Goal: Communication & Community: Answer question/provide support

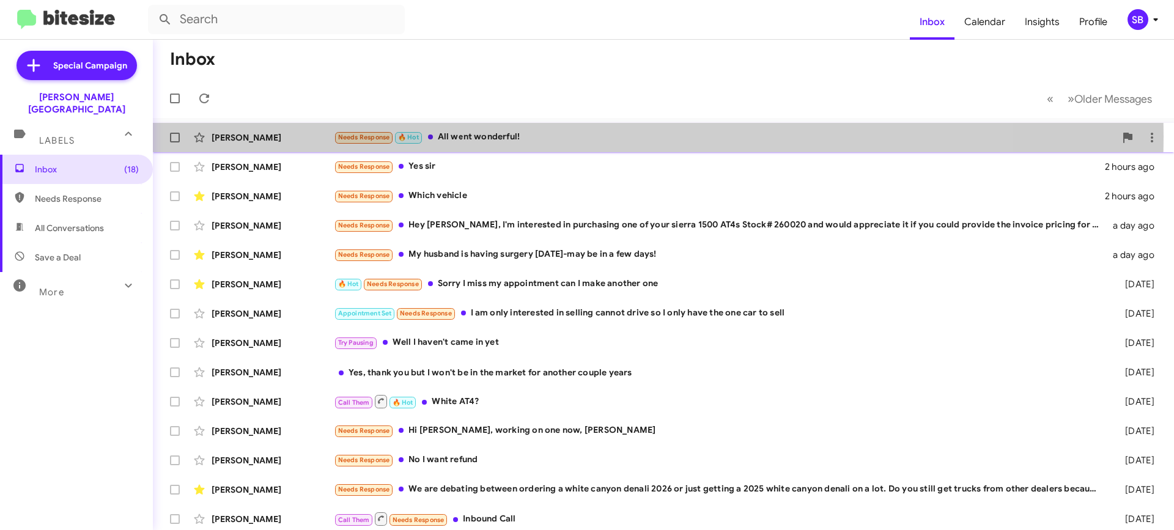
click at [467, 136] on div "Needs Response 🔥 Hot All went wonderful!" at bounding box center [725, 137] width 782 height 14
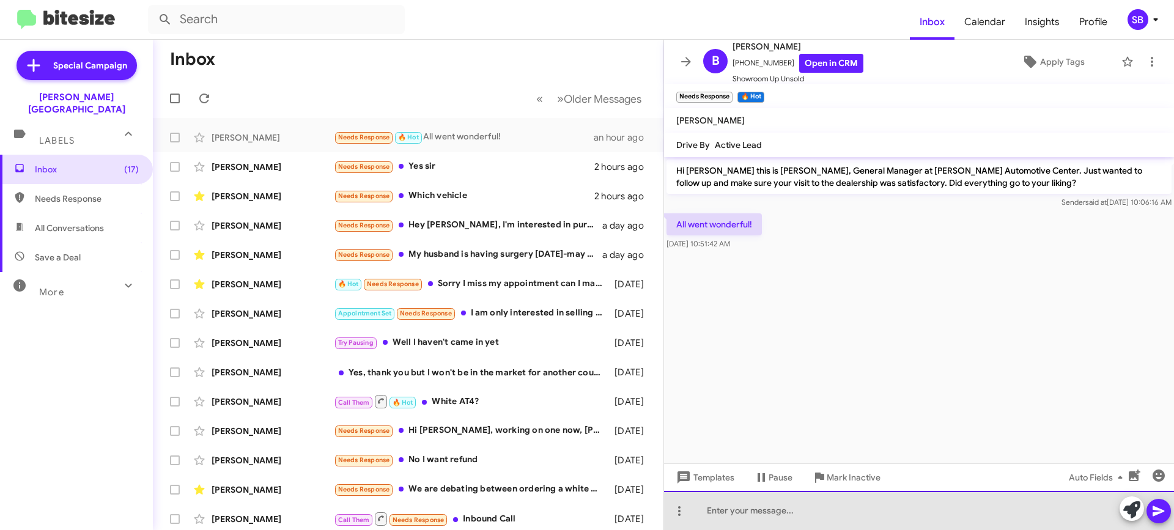
click at [747, 512] on div at bounding box center [919, 510] width 510 height 39
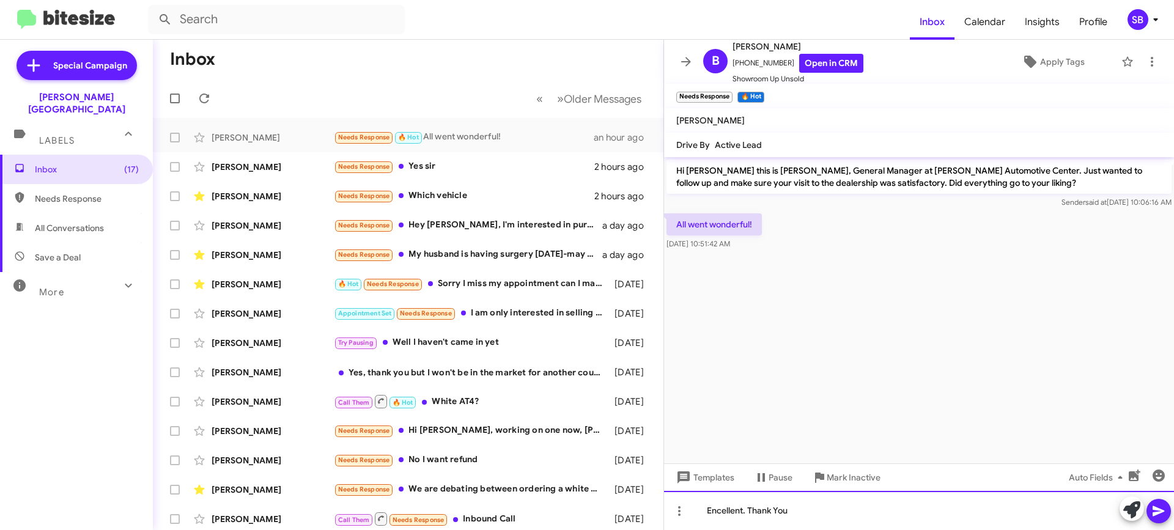
click at [725, 511] on div "Encellent. Thank You" at bounding box center [919, 510] width 510 height 39
drag, startPoint x: 725, startPoint y: 511, endPoint x: 1003, endPoint y: 354, distance: 319.3
click at [1003, 354] on cdk-virtual-scroll-viewport "Hi [PERSON_NAME] this is [PERSON_NAME], General Manager at [PERSON_NAME] Automo…" at bounding box center [919, 310] width 510 height 306
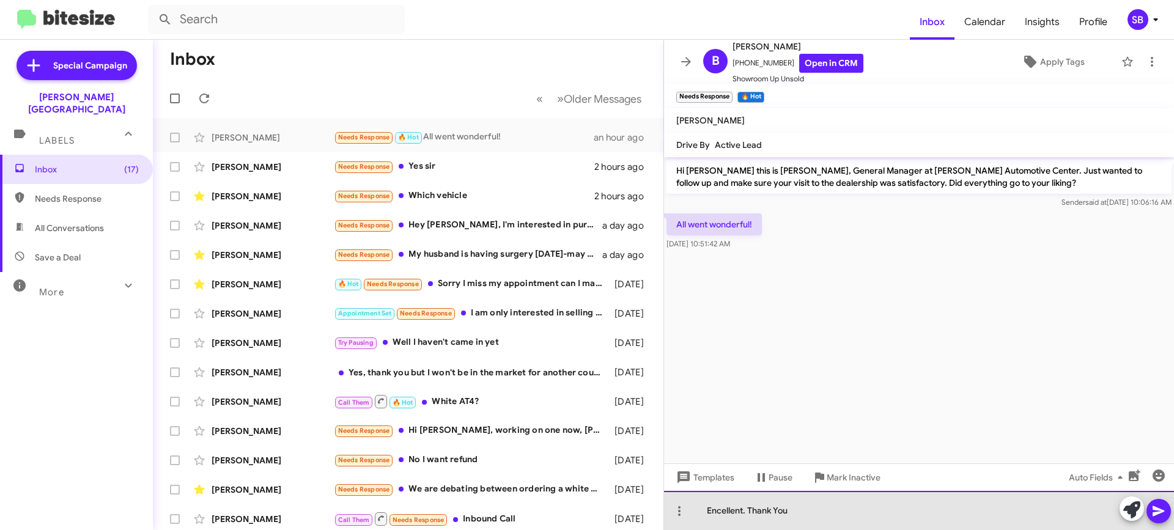
click at [744, 510] on div "Encellent. Thank You" at bounding box center [919, 510] width 510 height 39
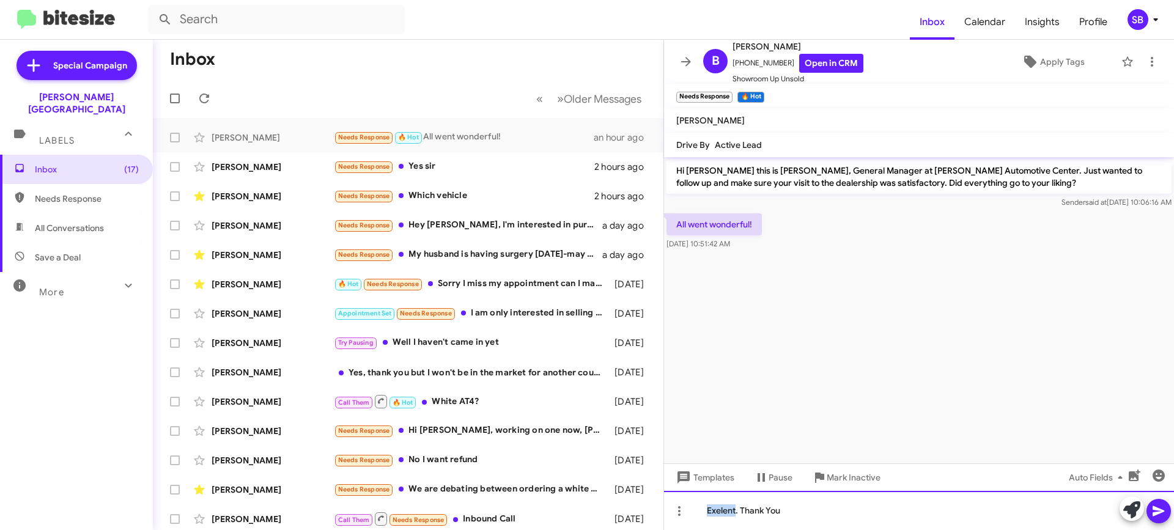
drag, startPoint x: 723, startPoint y: 515, endPoint x: 720, endPoint y: 506, distance: 8.9
click at [720, 506] on div "Exelent. Thank You" at bounding box center [919, 510] width 510 height 39
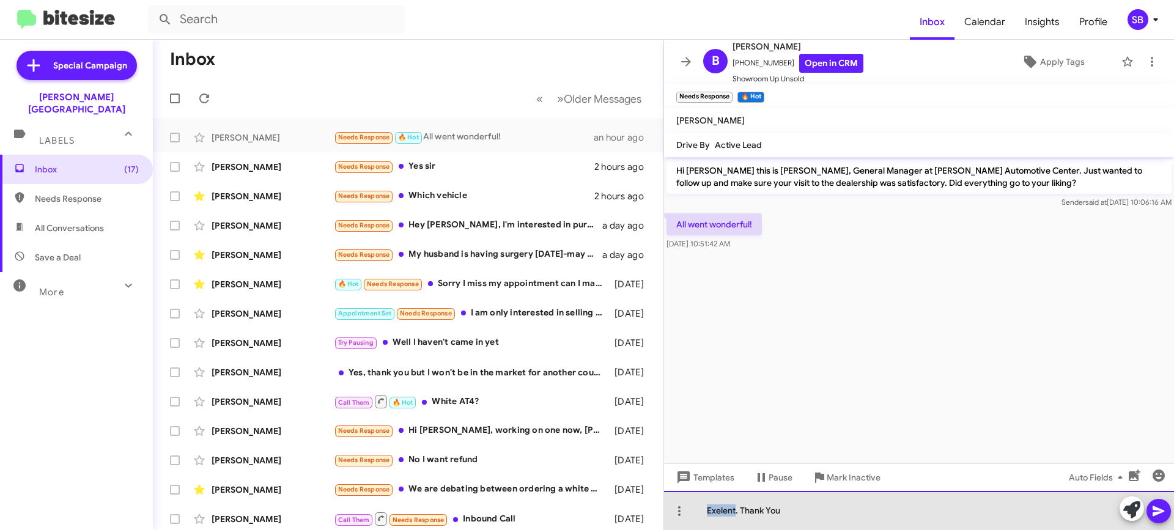
click at [720, 506] on div "Exelent. Thank You" at bounding box center [919, 510] width 510 height 39
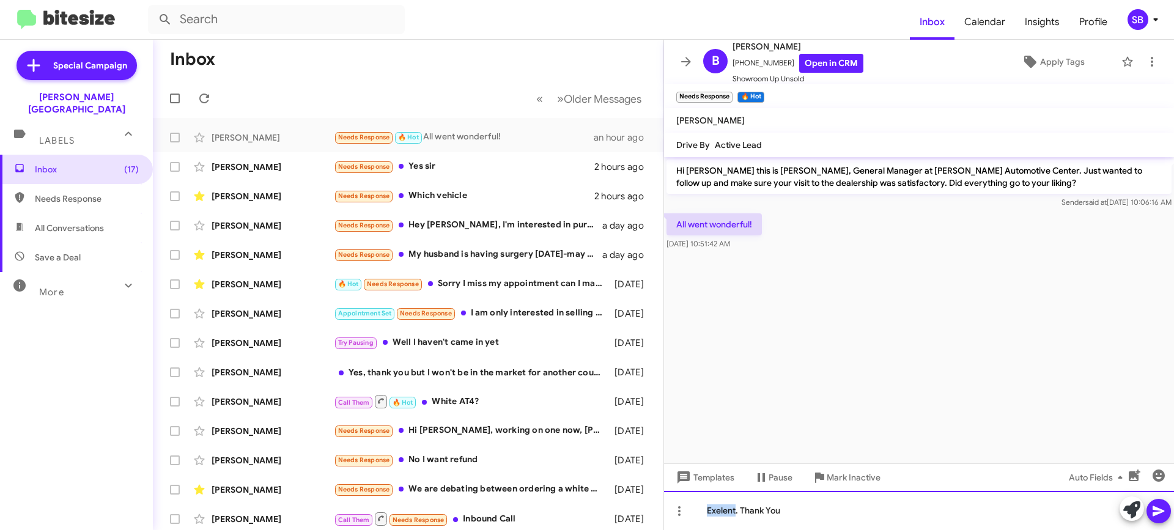
click at [723, 513] on div "Exelent. Thank You" at bounding box center [919, 510] width 510 height 39
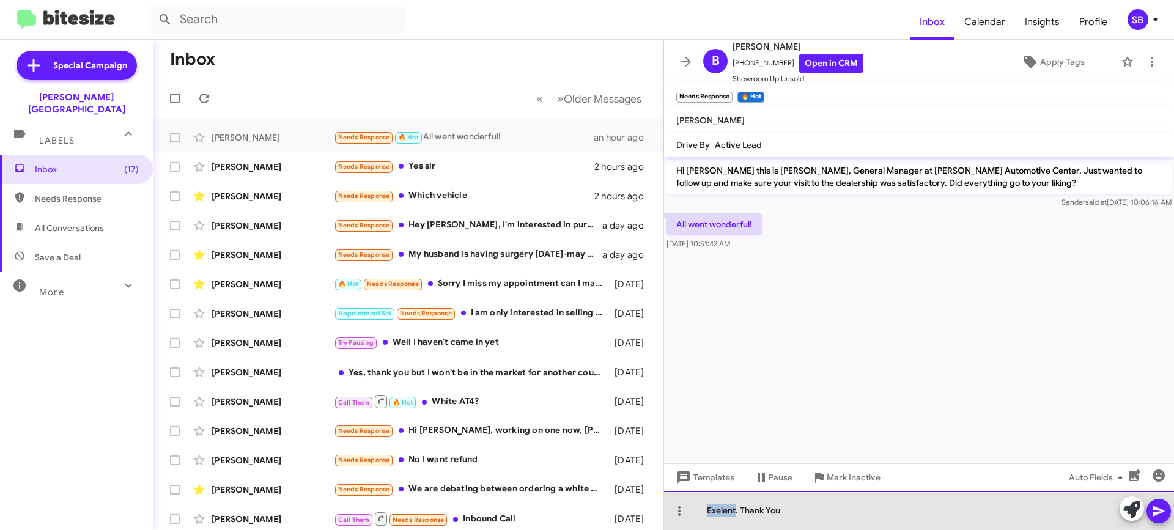
click at [723, 513] on div "Exelent. Thank You" at bounding box center [919, 510] width 510 height 39
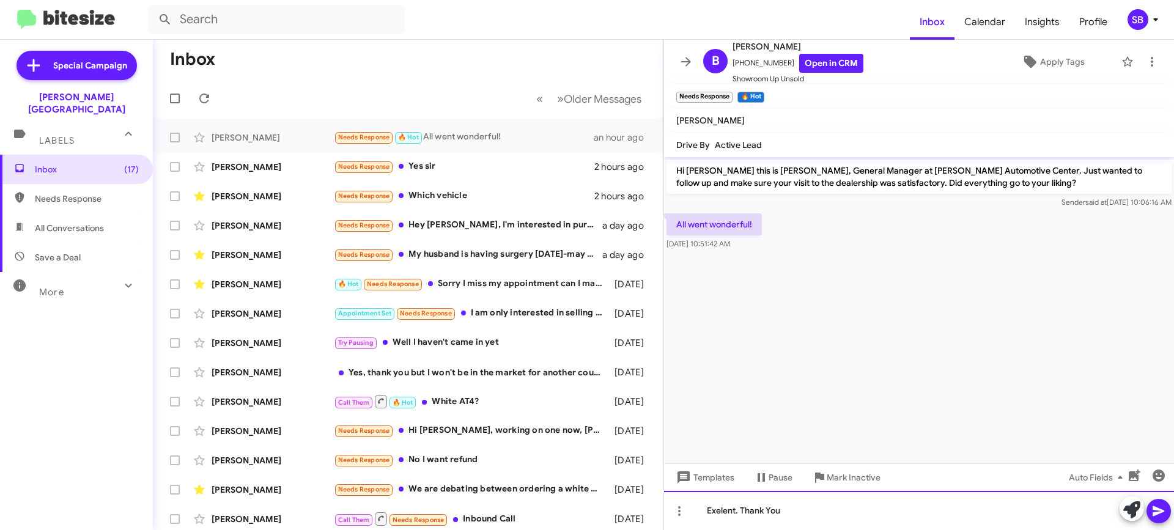
click at [738, 511] on div "Exelent. Thank You" at bounding box center [919, 510] width 510 height 39
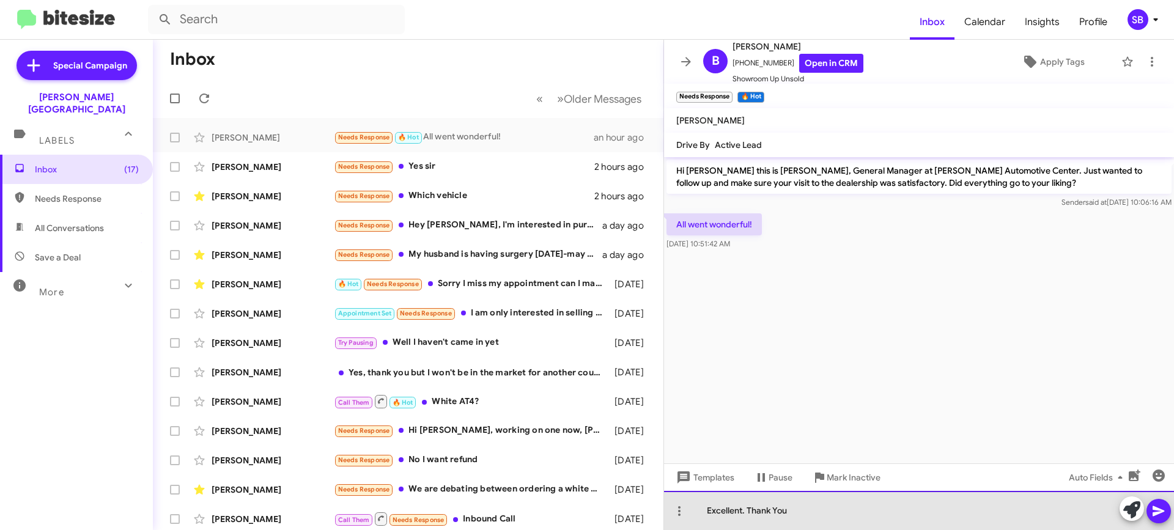
click at [888, 509] on div "Excellent. Thank You" at bounding box center [919, 510] width 510 height 39
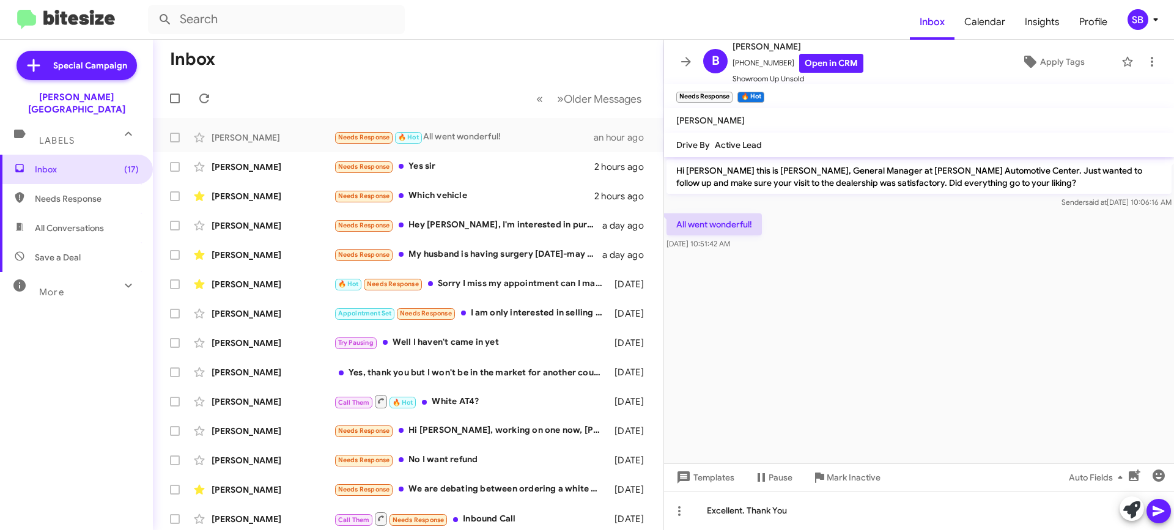
click at [1161, 509] on icon at bounding box center [1159, 511] width 15 height 15
click at [175, 138] on span at bounding box center [175, 138] width 10 height 10
click at [175, 142] on input "checkbox" at bounding box center [174, 142] width 1 height 1
checkbox input "true"
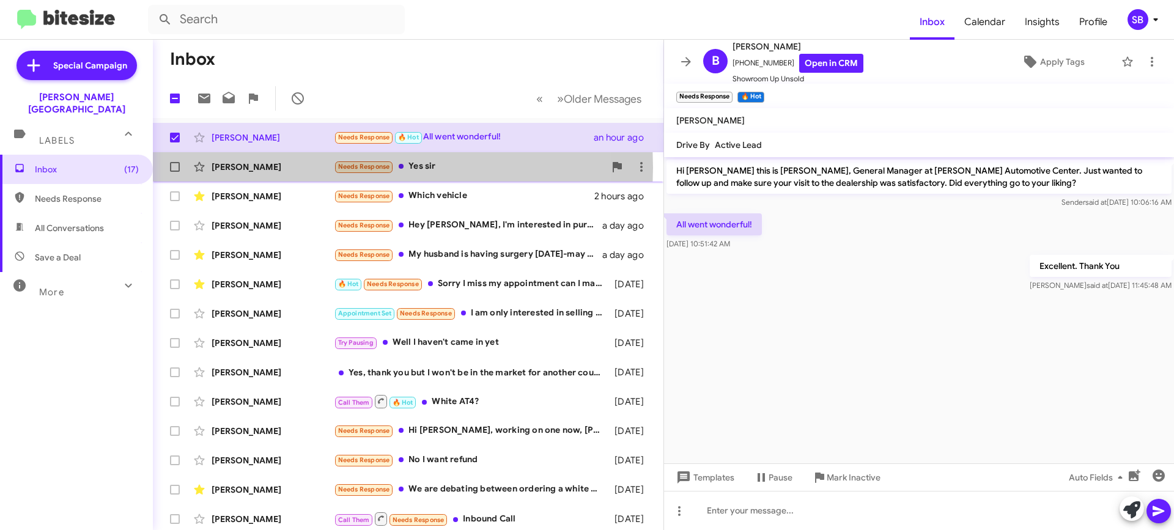
click at [243, 168] on div "[PERSON_NAME]" at bounding box center [273, 167] width 122 height 12
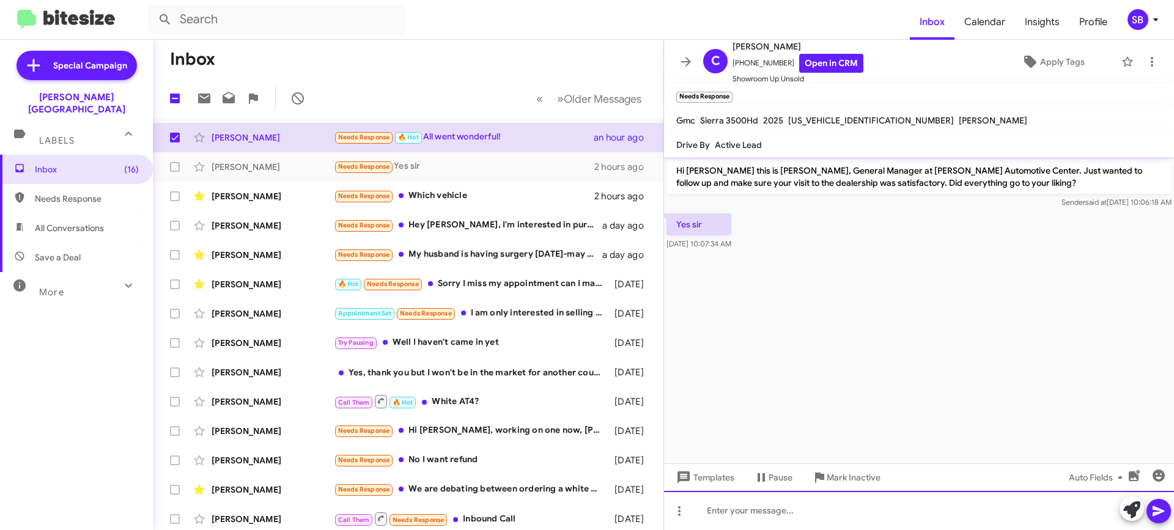
click at [752, 511] on div at bounding box center [919, 510] width 510 height 39
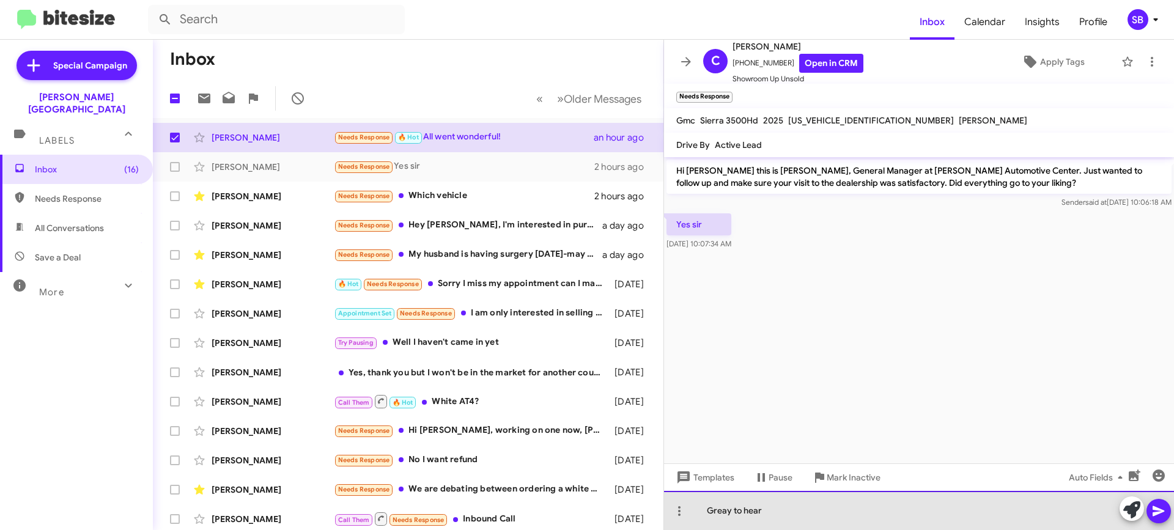
click at [730, 511] on div "Greay to hear" at bounding box center [919, 510] width 510 height 39
click at [777, 516] on div "Great to hear" at bounding box center [919, 510] width 510 height 39
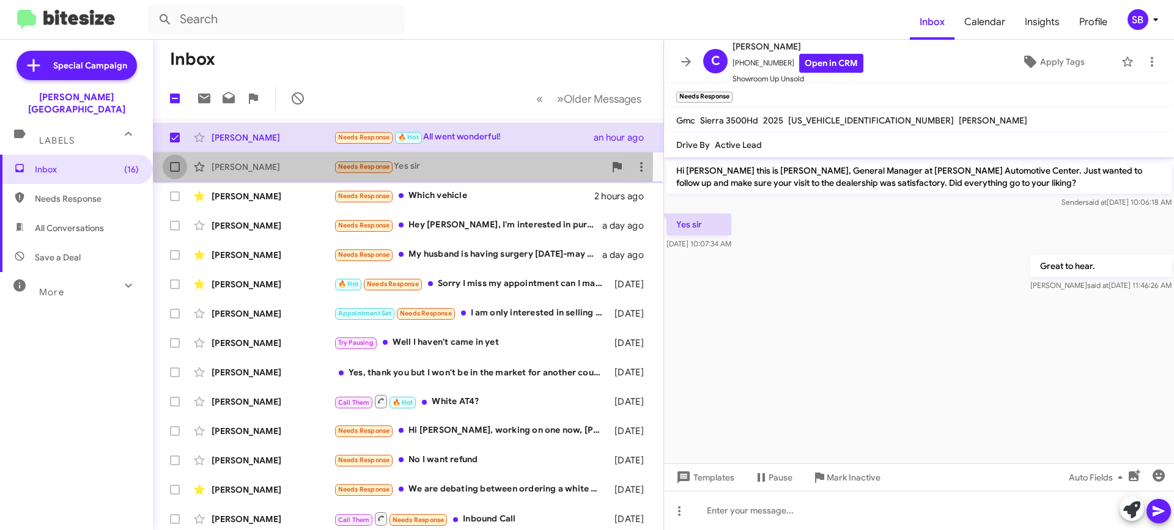
click at [173, 165] on span at bounding box center [175, 167] width 10 height 10
click at [174, 172] on input "checkbox" at bounding box center [174, 172] width 1 height 1
checkbox input "true"
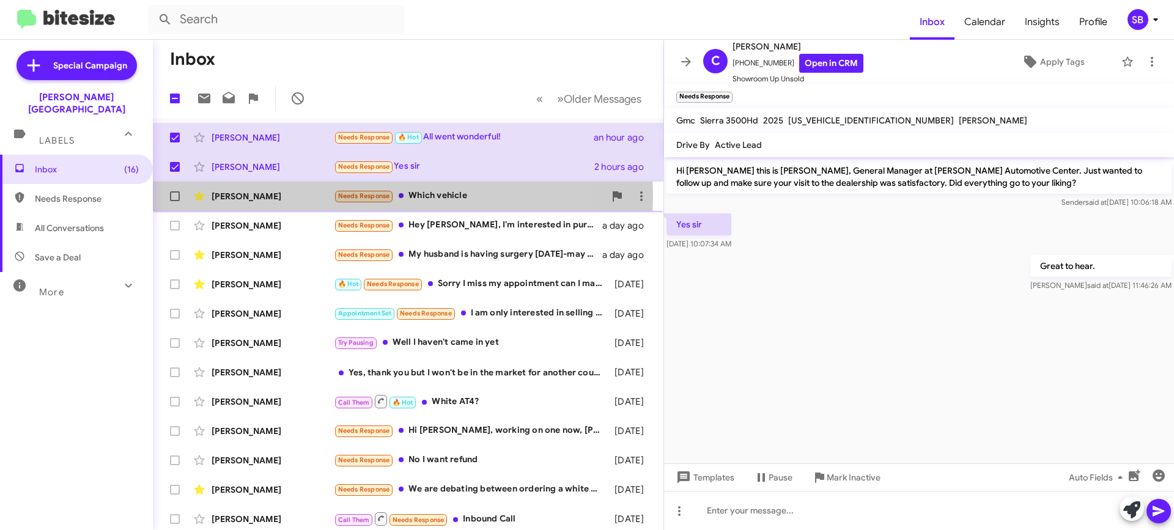
click at [234, 196] on div "[PERSON_NAME]" at bounding box center [273, 196] width 122 height 12
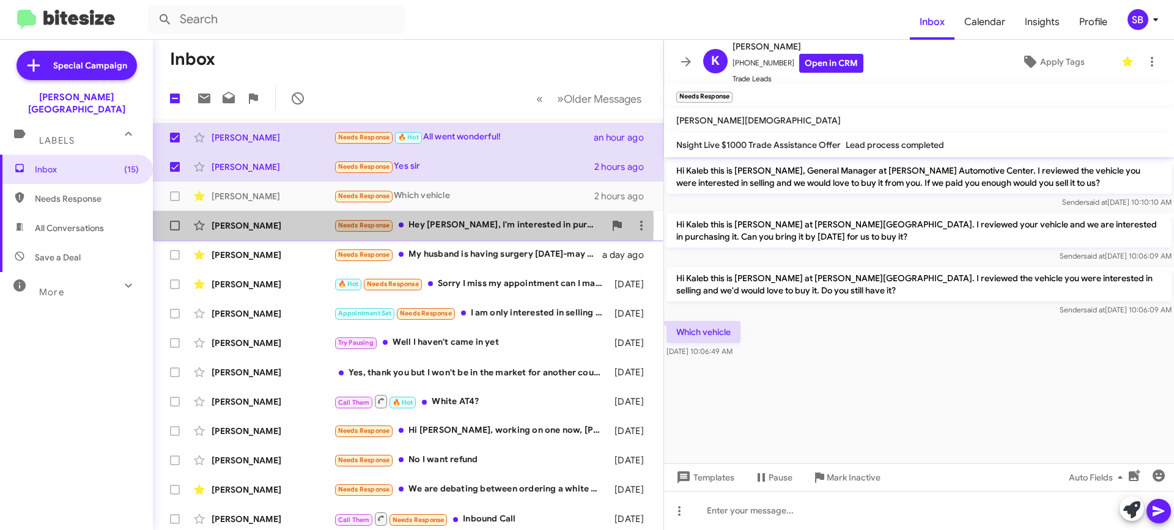
click at [248, 224] on div "[PERSON_NAME]" at bounding box center [273, 226] width 122 height 12
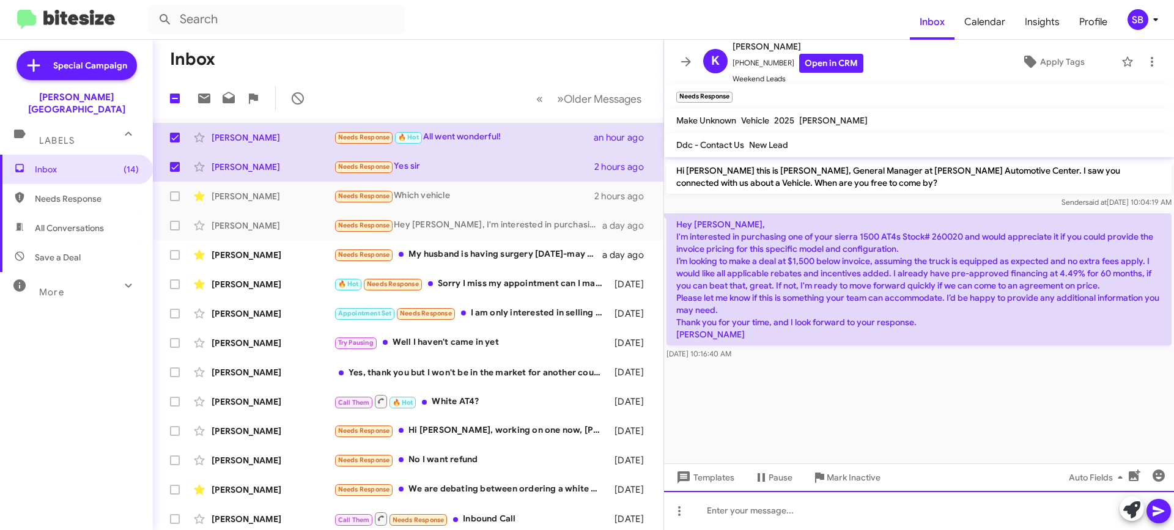
click at [762, 512] on div at bounding box center [919, 510] width 510 height 39
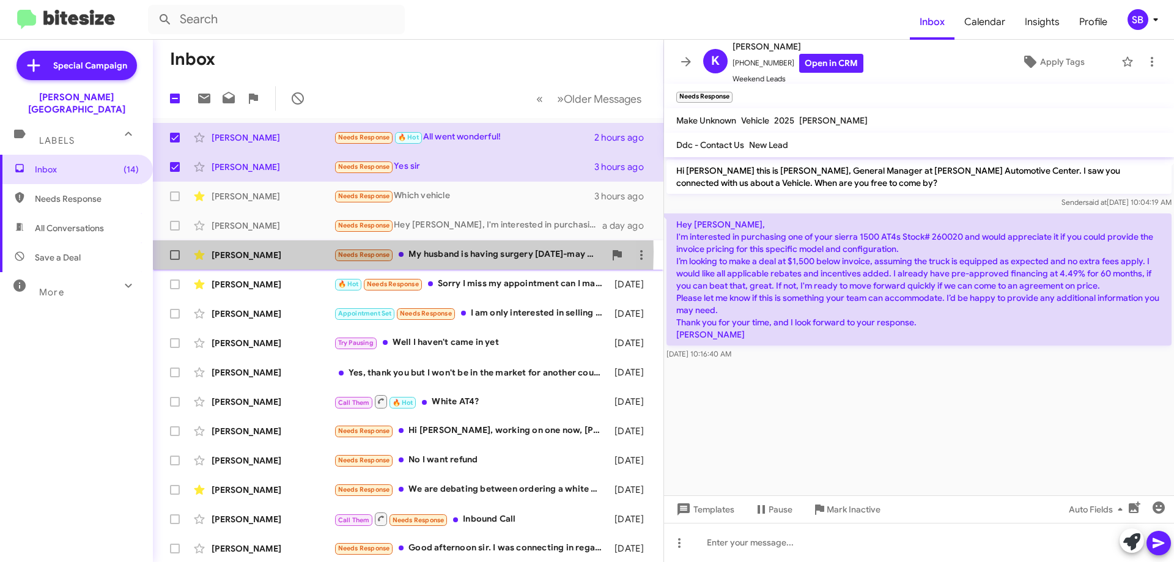
click at [256, 252] on div "[PERSON_NAME]" at bounding box center [273, 255] width 122 height 12
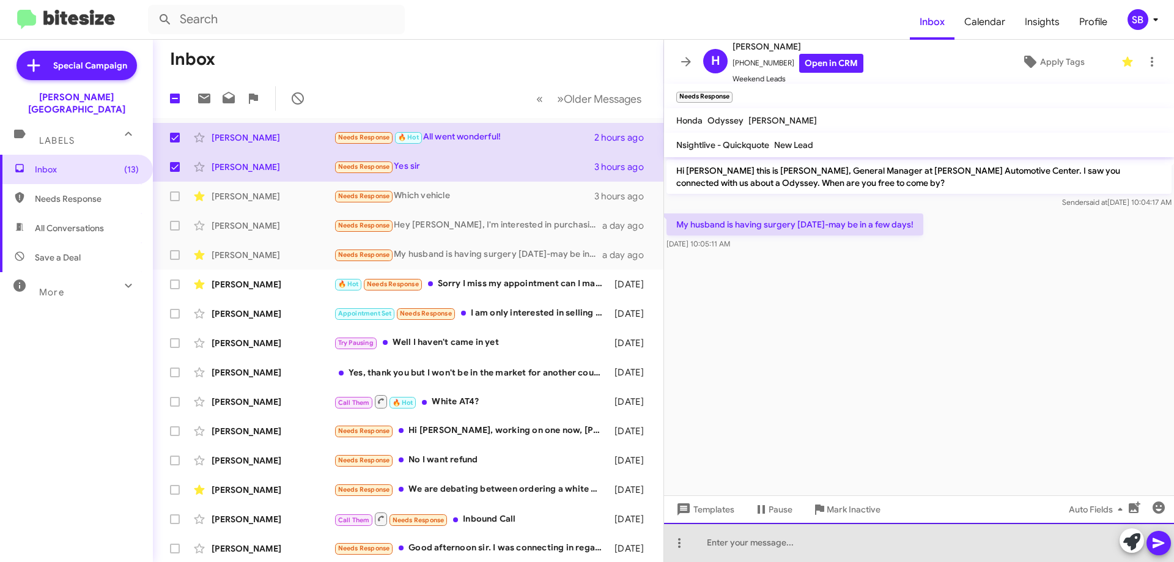
click at [747, 530] on div at bounding box center [919, 542] width 510 height 39
click at [711, 530] on div "take all the time you need. Good Luck." at bounding box center [919, 542] width 510 height 39
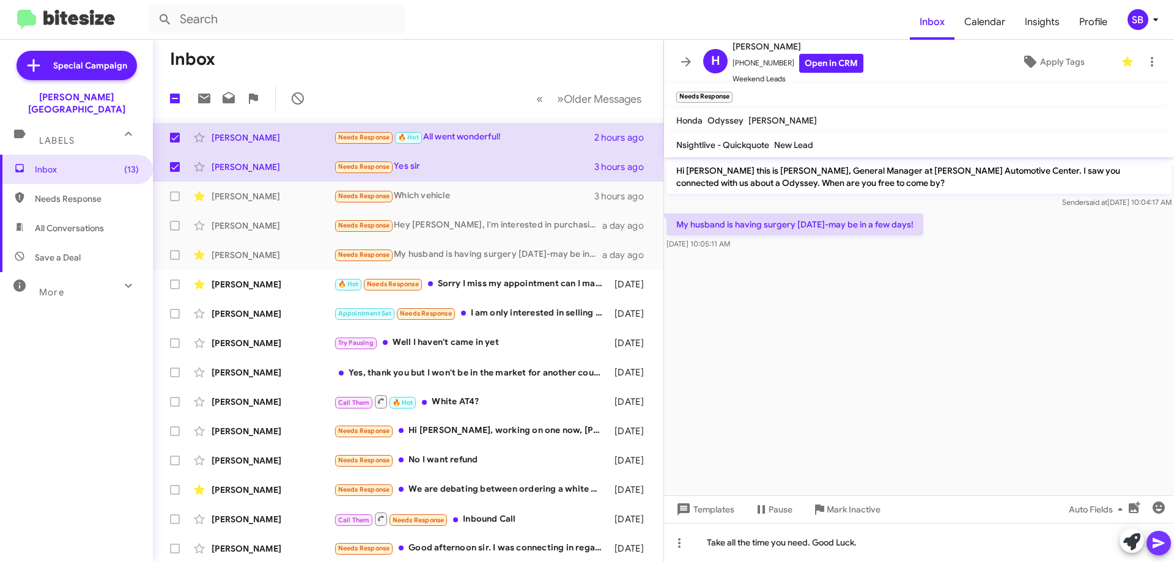
click at [1155, 530] on icon at bounding box center [1159, 543] width 15 height 15
click at [240, 285] on div "[PERSON_NAME]" at bounding box center [273, 284] width 122 height 12
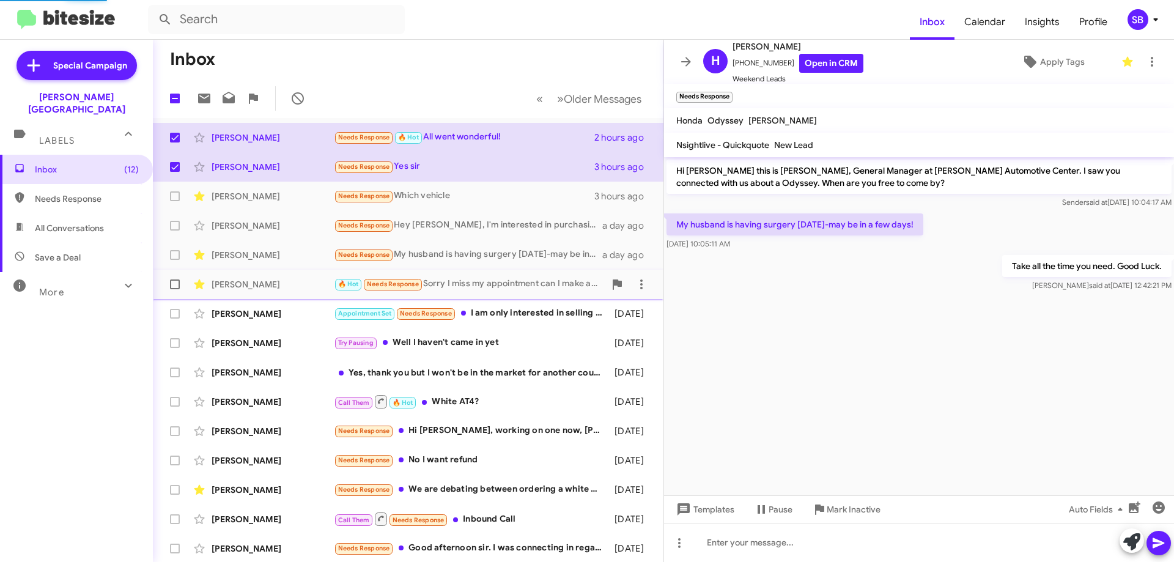
scroll to position [137, 0]
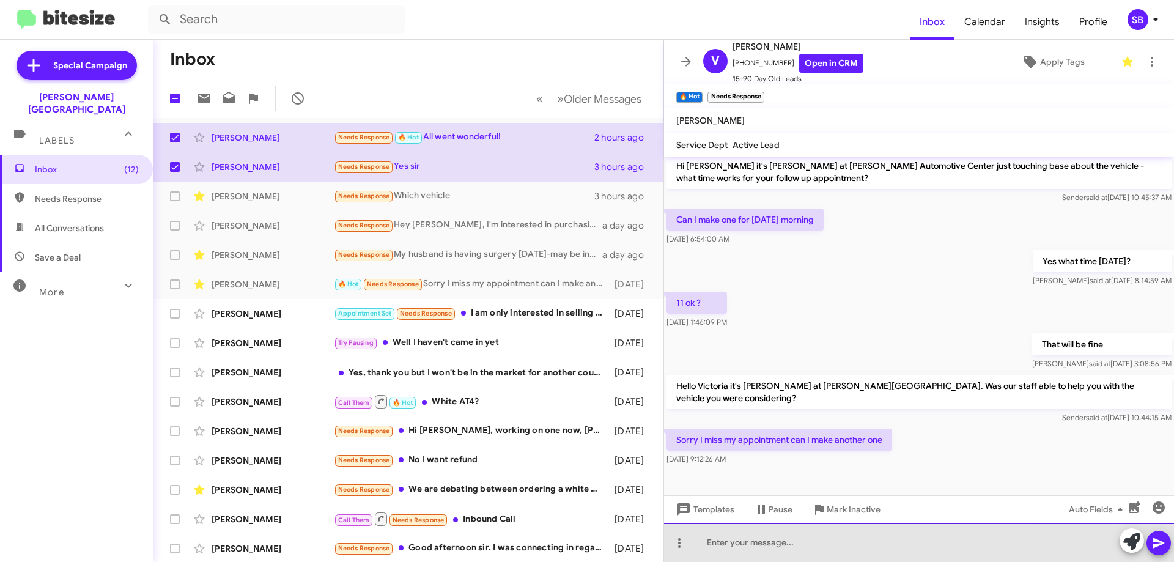
click at [792, 530] on div at bounding box center [919, 542] width 510 height 39
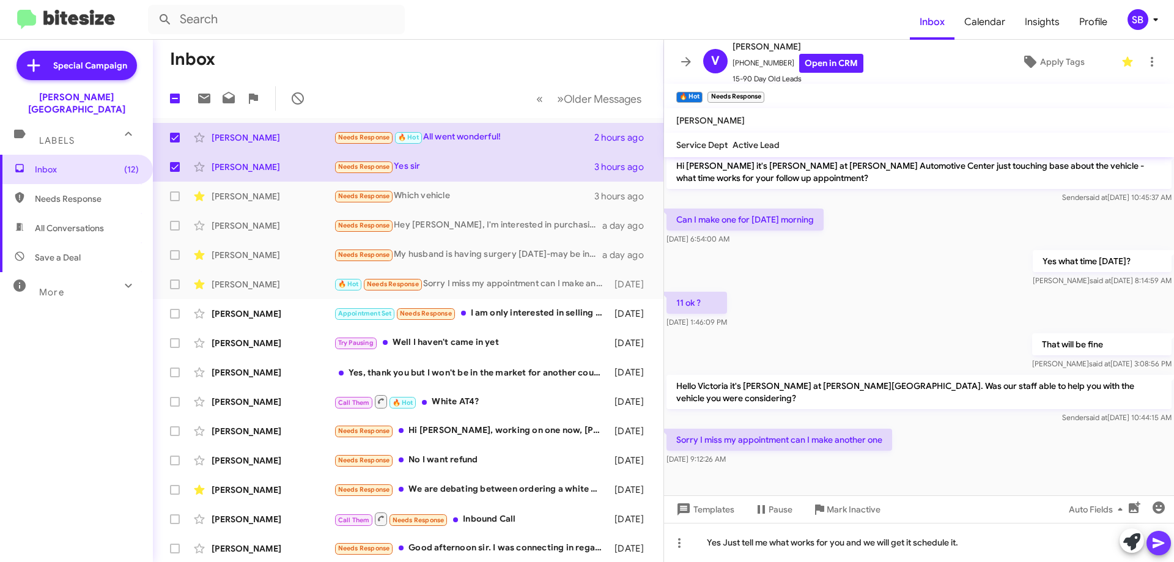
click at [1154, 530] on icon at bounding box center [1159, 543] width 12 height 10
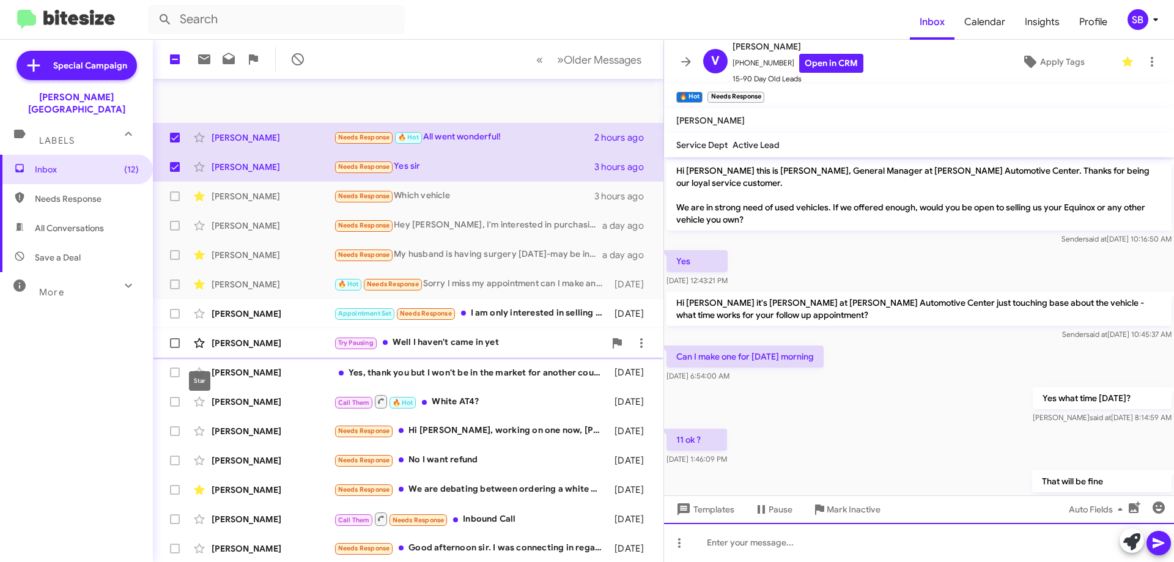
scroll to position [61, 0]
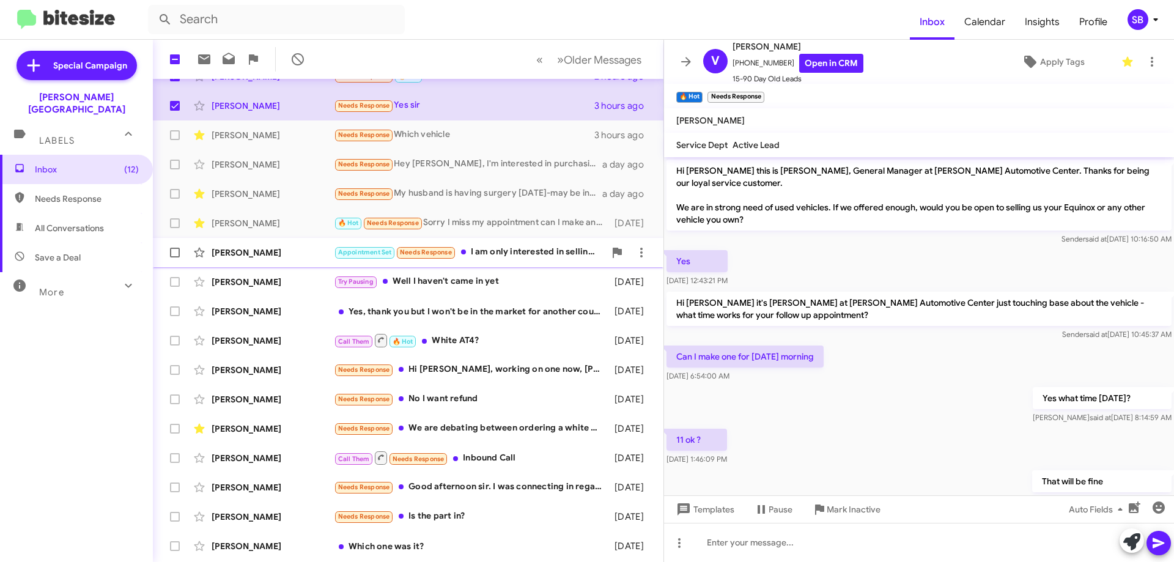
click at [252, 253] on div "[PERSON_NAME]" at bounding box center [273, 252] width 122 height 12
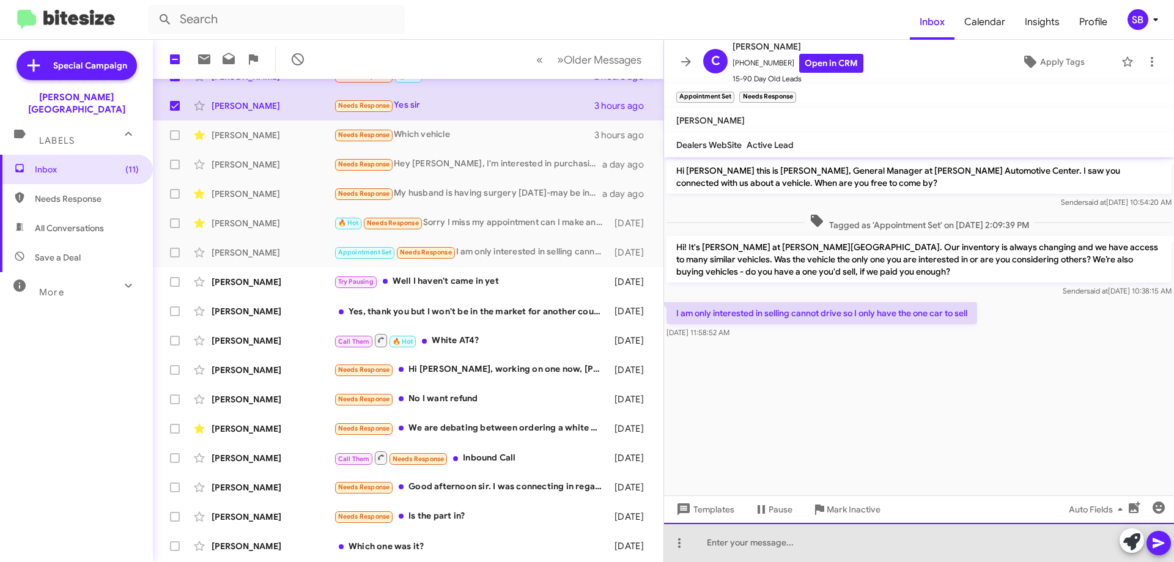
click at [767, 530] on div at bounding box center [919, 542] width 510 height 39
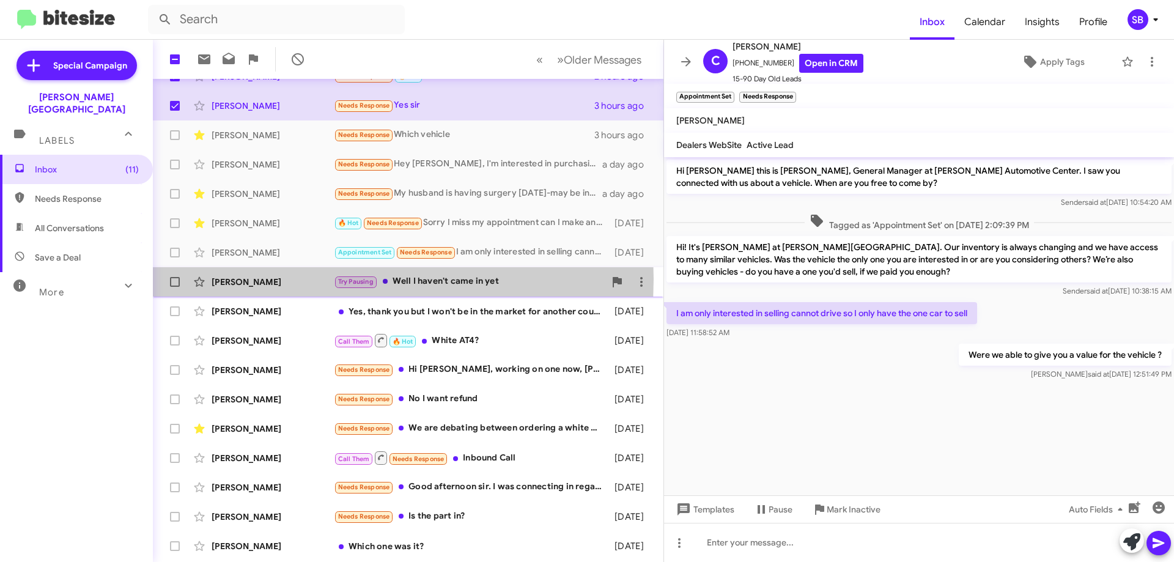
click at [243, 279] on div "[PERSON_NAME]" at bounding box center [273, 282] width 122 height 12
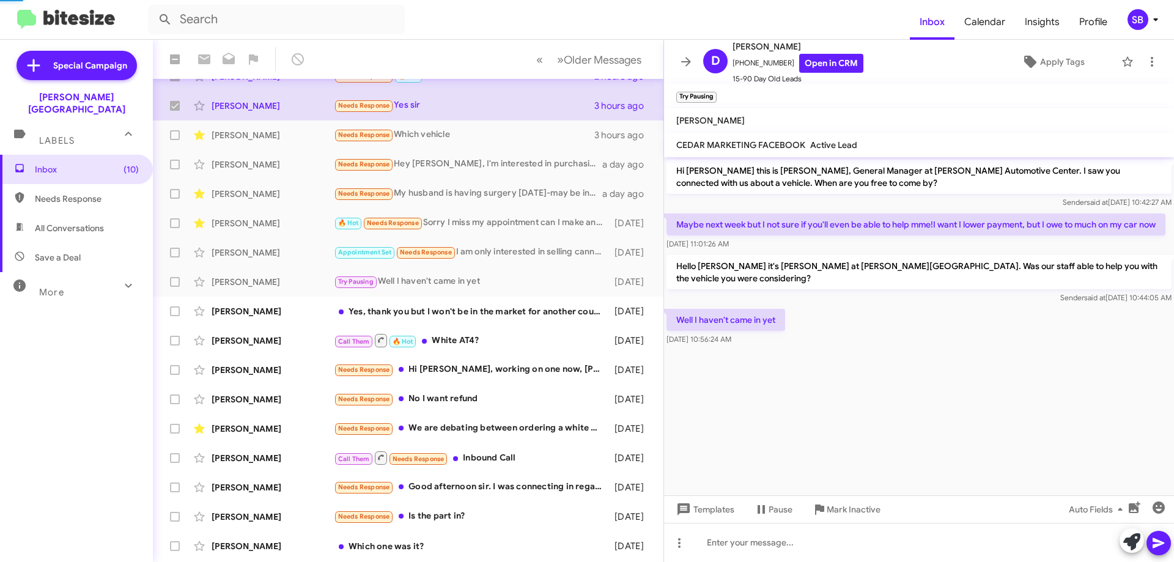
checkbox input "false"
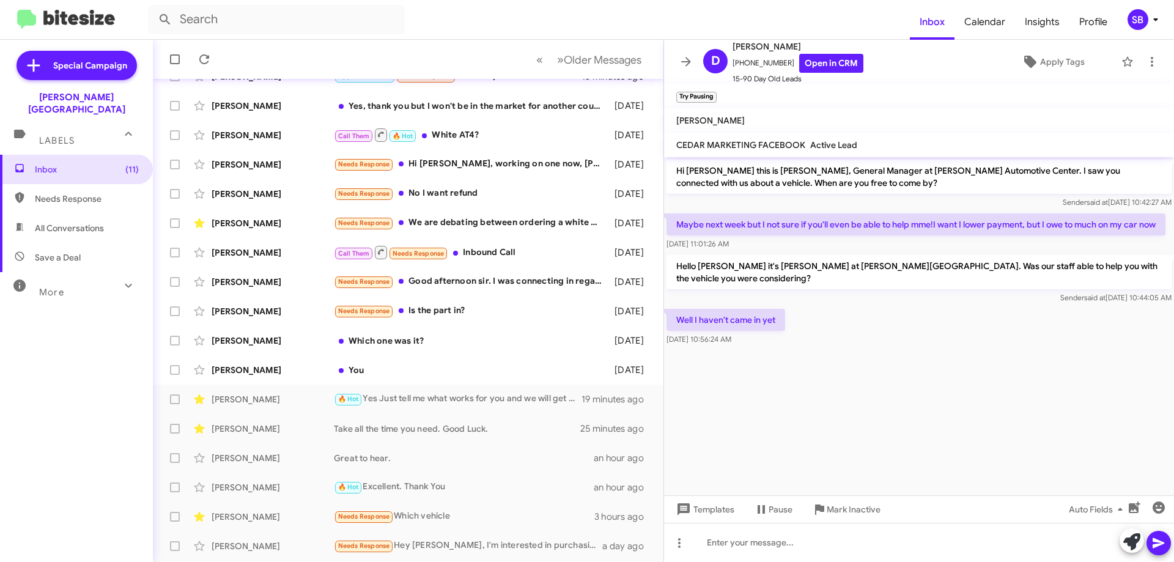
scroll to position [148, 0]
